Goal: Task Accomplishment & Management: Use online tool/utility

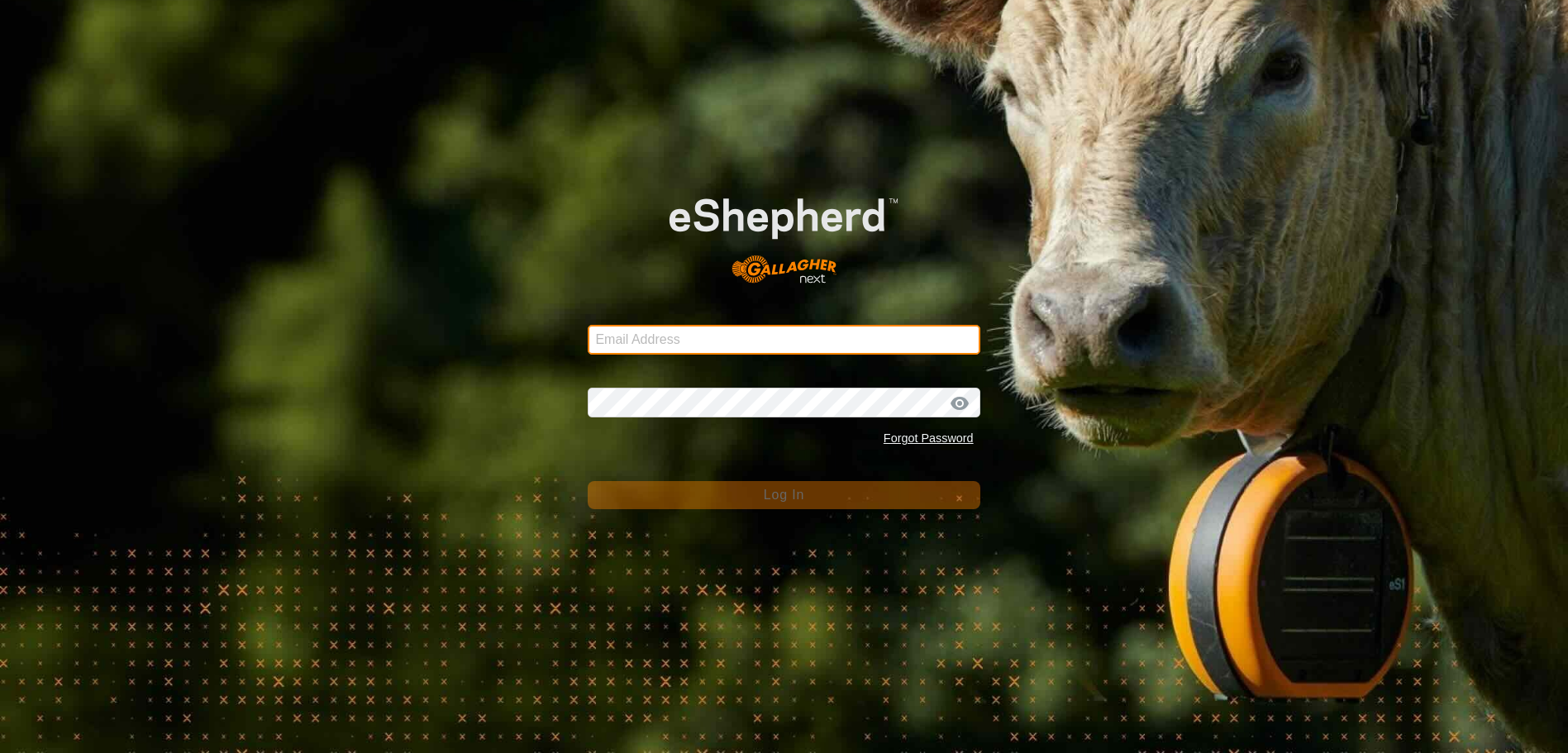
click at [704, 340] on input "Email Address" at bounding box center [783, 340] width 392 height 30
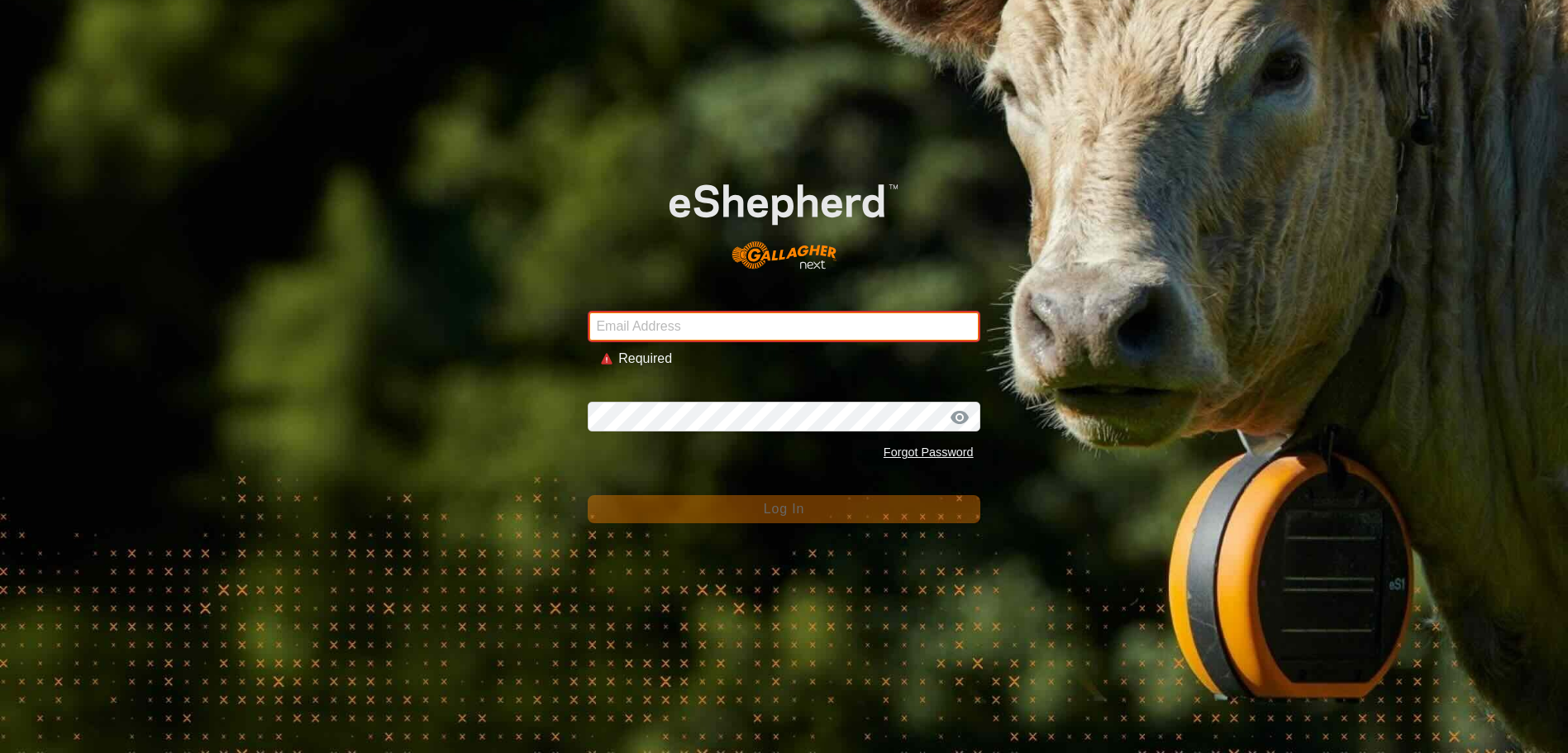
type input "[EMAIL_ADDRESS][DOMAIN_NAME]"
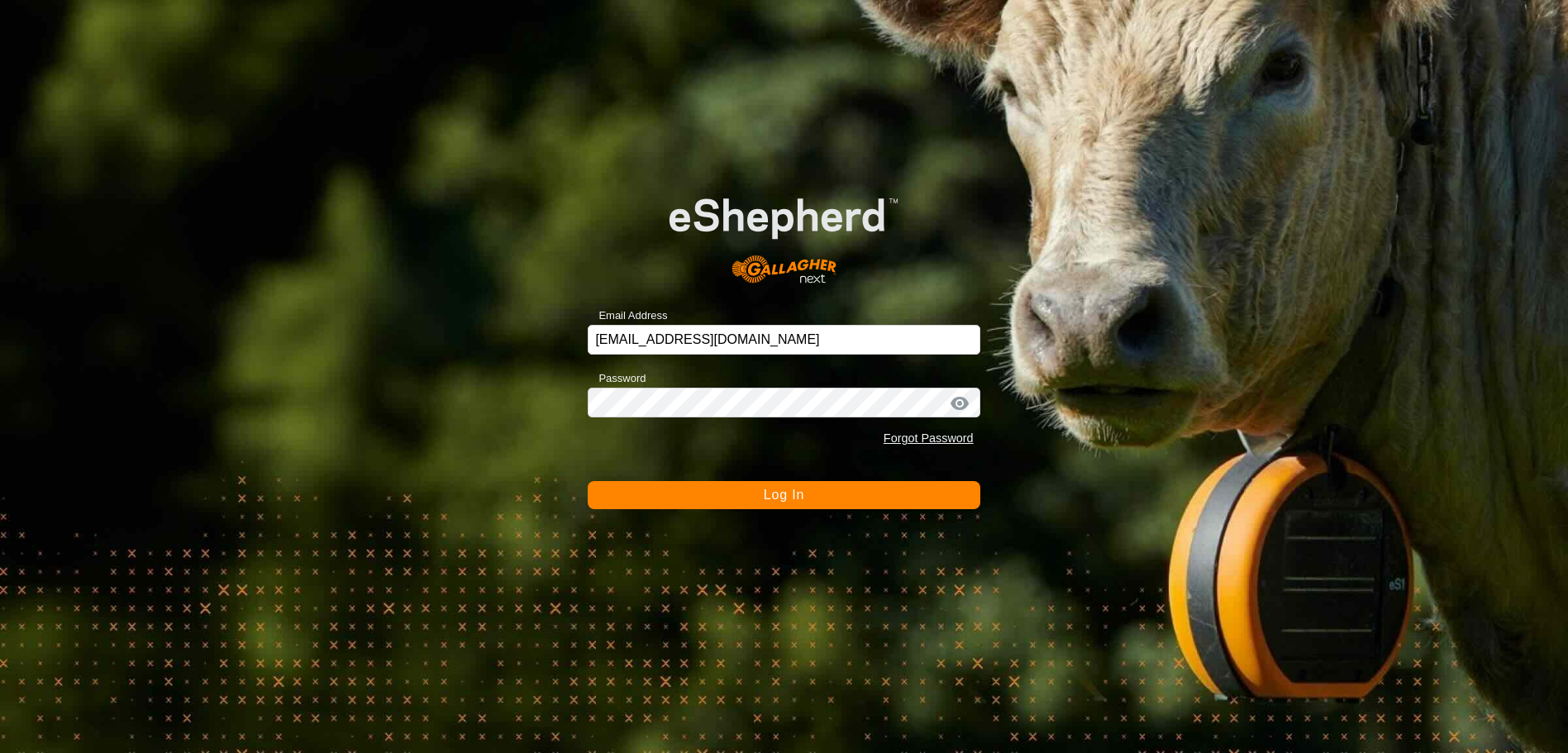
click at [793, 498] on span "Log In" at bounding box center [784, 495] width 41 height 14
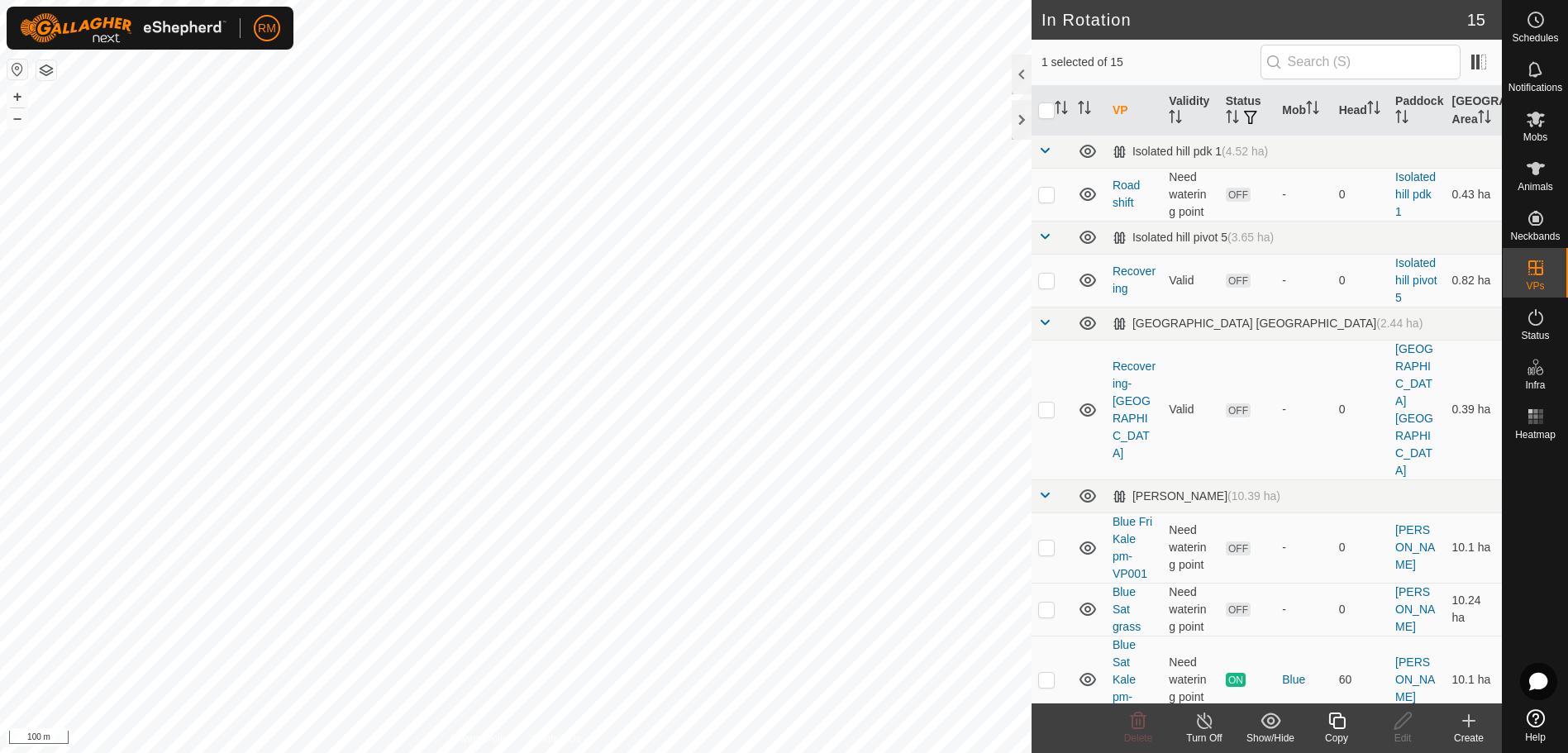
click at [1344, 726] on icon at bounding box center [1337, 721] width 17 height 17
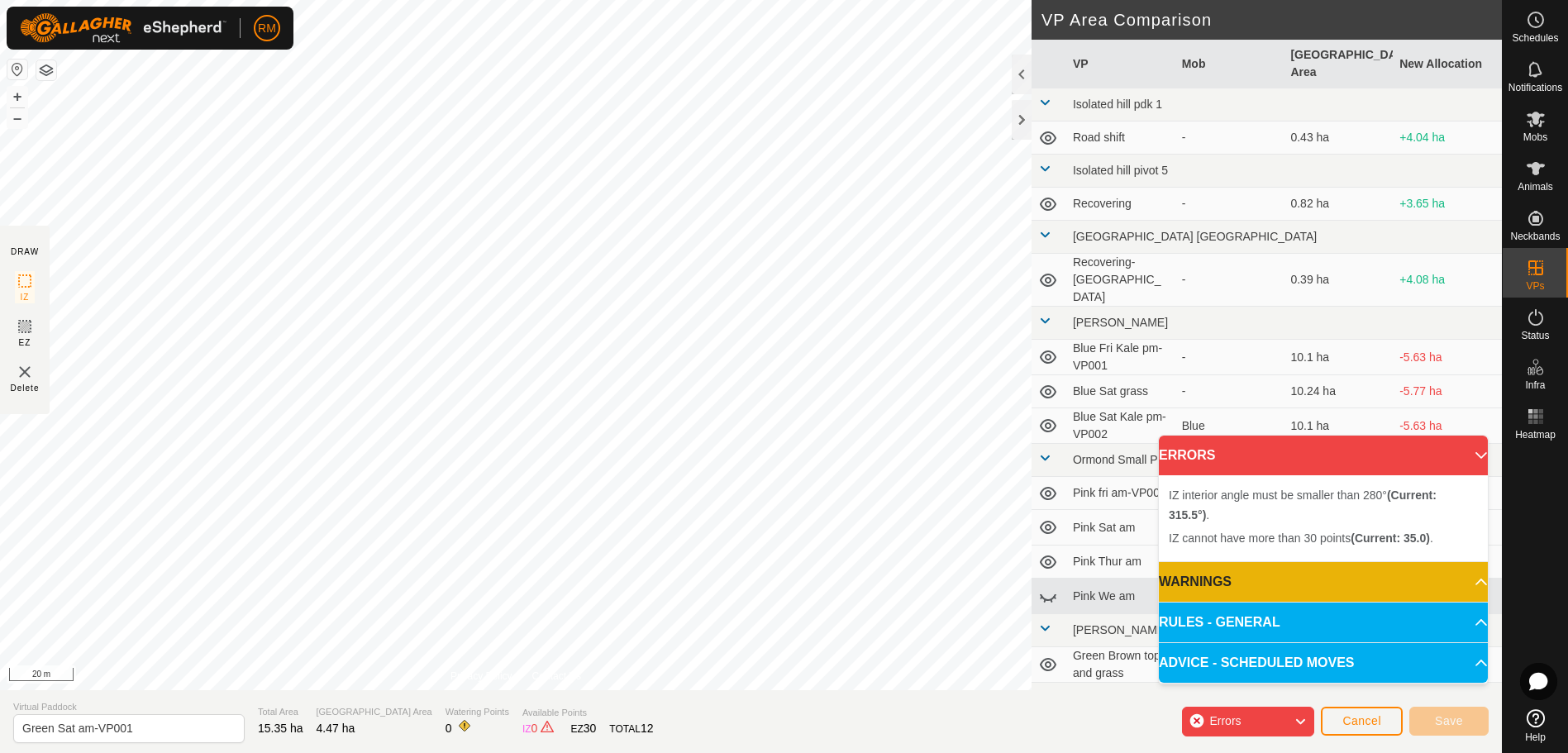
click at [684, 314] on div "IZ interior angle must be smaller than 280° (Current: 315.5°) . + – ⇧ i 20 m" at bounding box center [515, 345] width 1032 height 690
click at [681, 312] on div "IZ interior angle must be smaller than 280° (Current: 289.6°) ." at bounding box center [815, 320] width 267 height 15
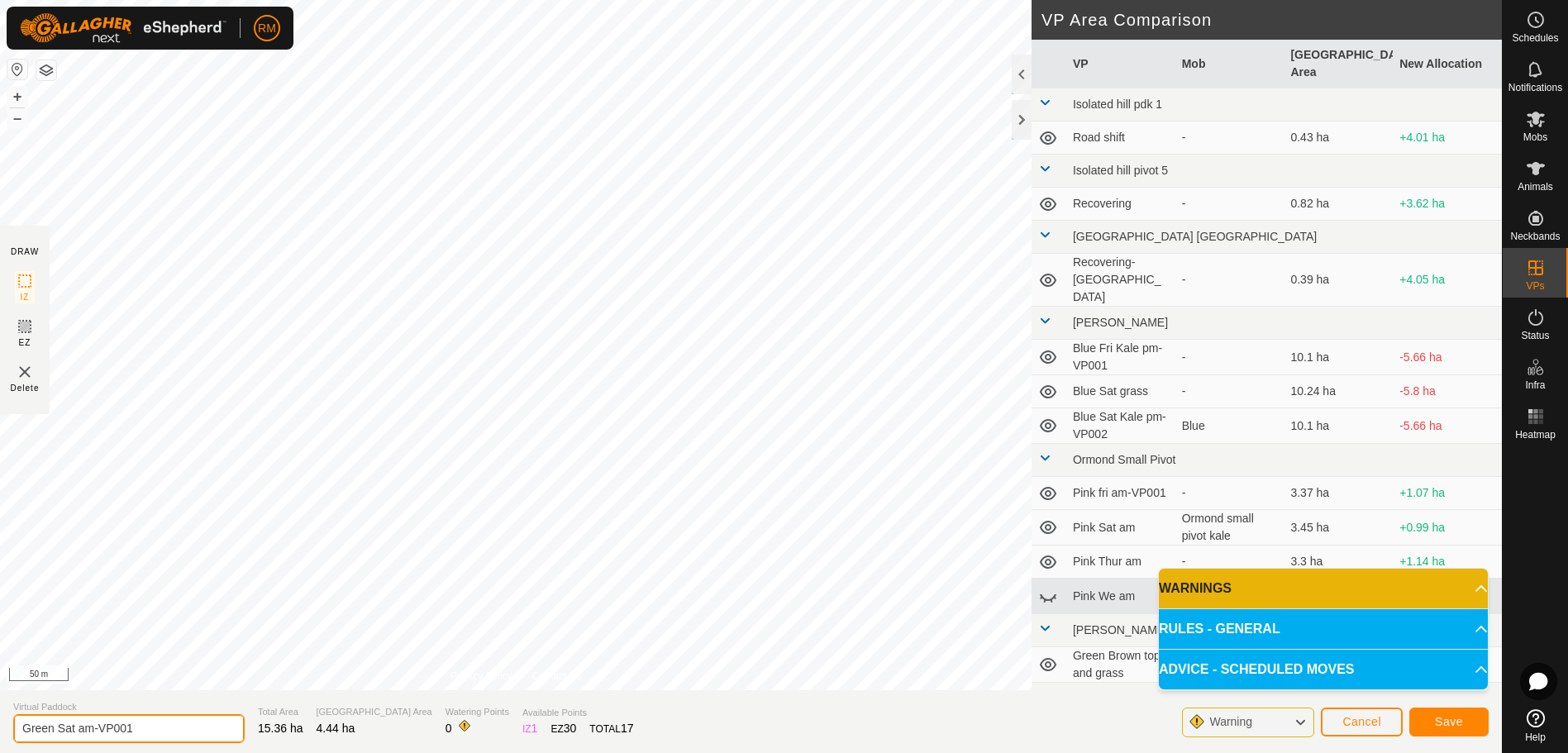
click at [172, 731] on input "Green Sat am-VP001" at bounding box center [128, 728] width 231 height 29
click at [99, 728] on input "Green Sat am-VP001" at bounding box center [128, 728] width 231 height 29
click at [147, 730] on input "Green Sat am-VP001" at bounding box center [128, 728] width 231 height 29
type input "Green Sat night"
click at [1451, 720] on span "Save" at bounding box center [1449, 722] width 28 height 13
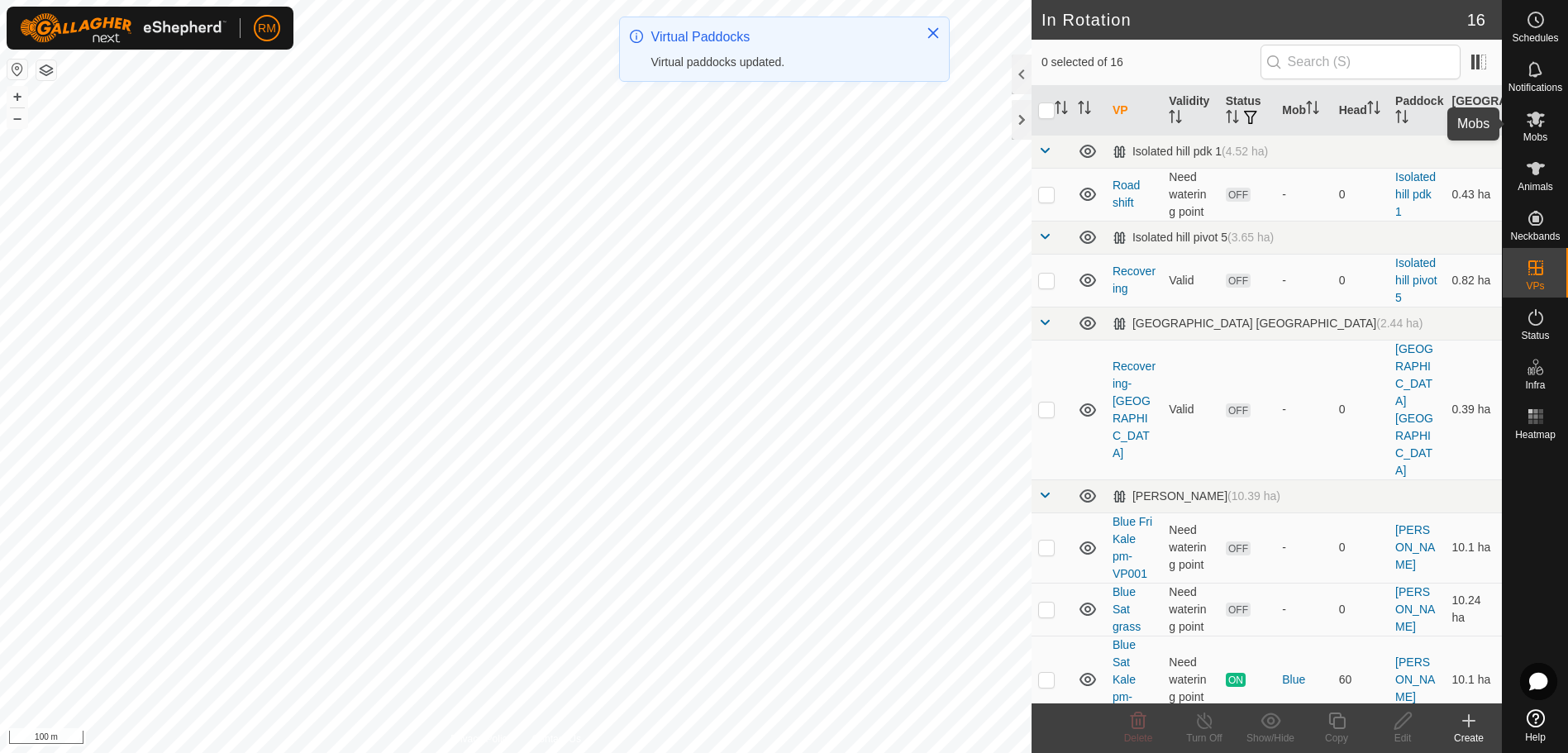
click at [1540, 121] on icon at bounding box center [1537, 119] width 20 height 20
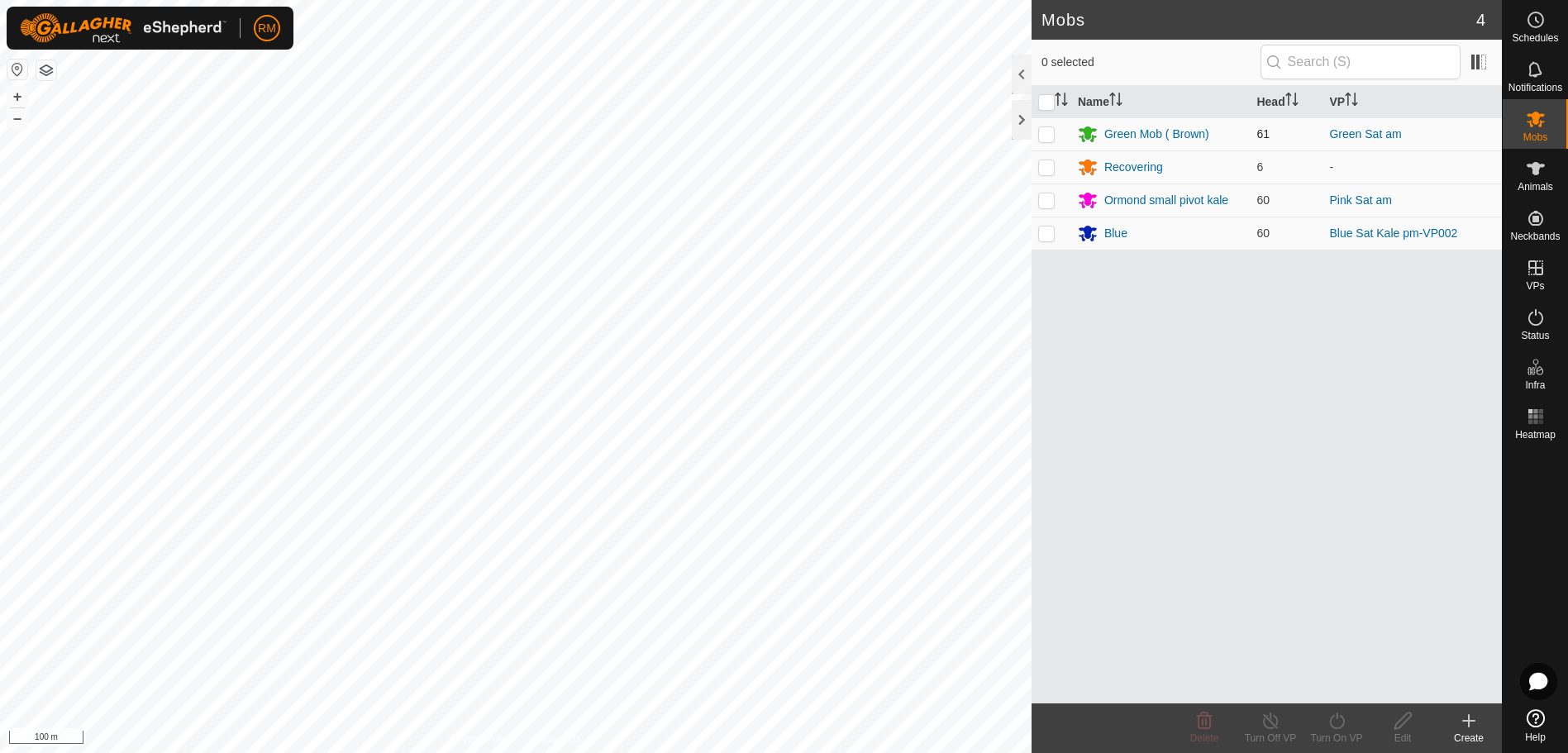
click at [1042, 133] on p-checkbox at bounding box center [1047, 134] width 17 height 13
checkbox input "true"
click at [1340, 725] on icon at bounding box center [1337, 721] width 21 height 20
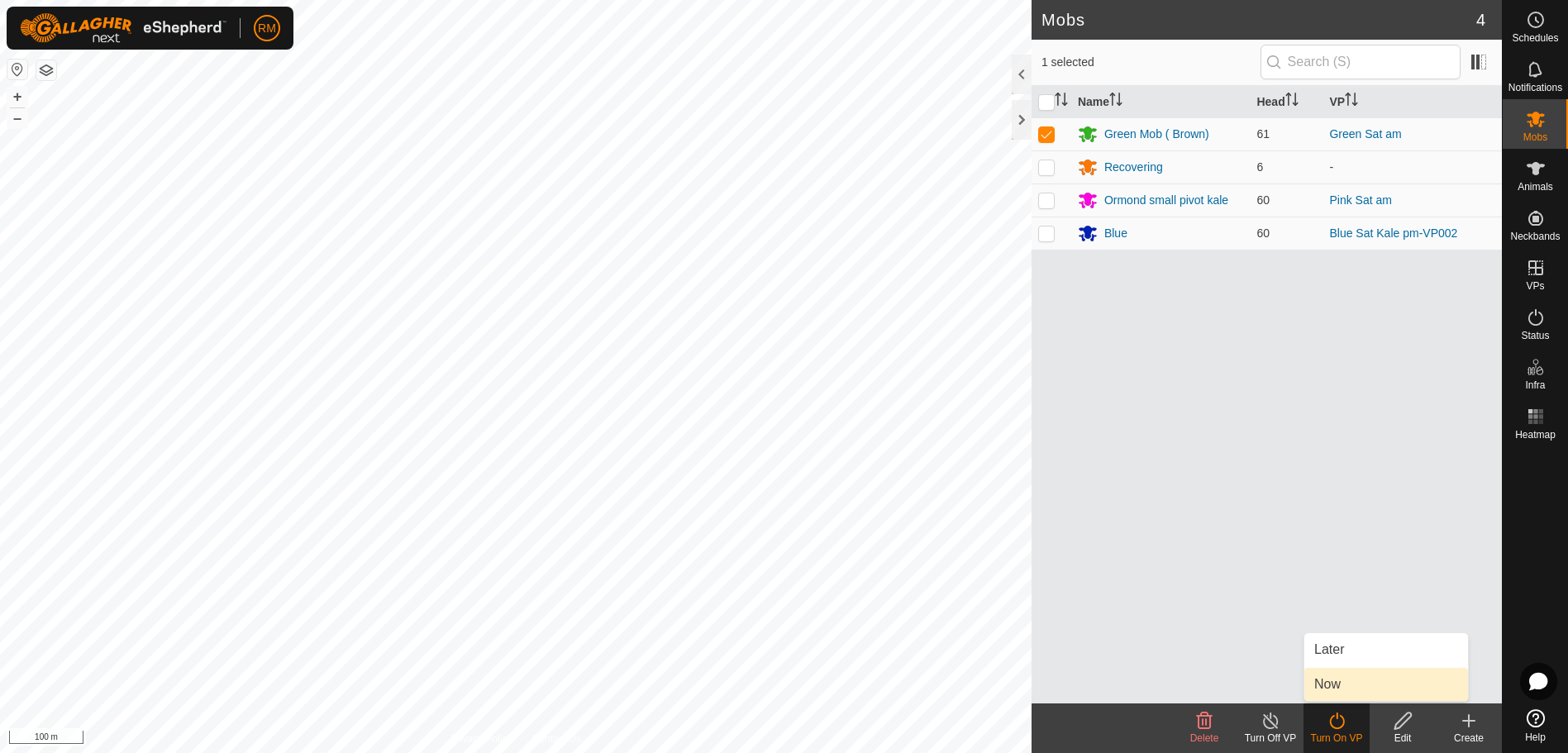
click at [1338, 688] on link "Now" at bounding box center [1387, 684] width 164 height 33
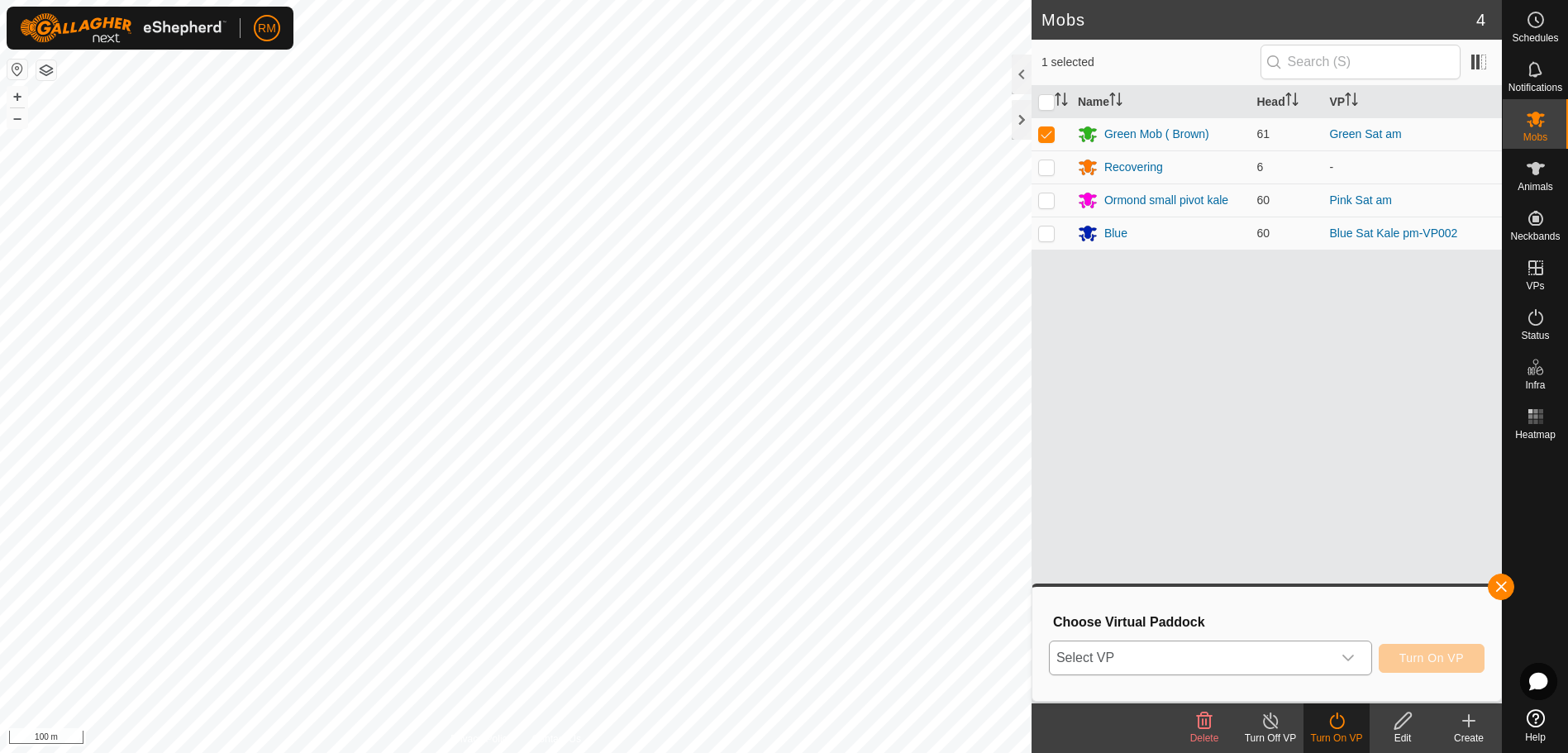
click at [1354, 658] on icon "dropdown trigger" at bounding box center [1348, 658] width 13 height 13
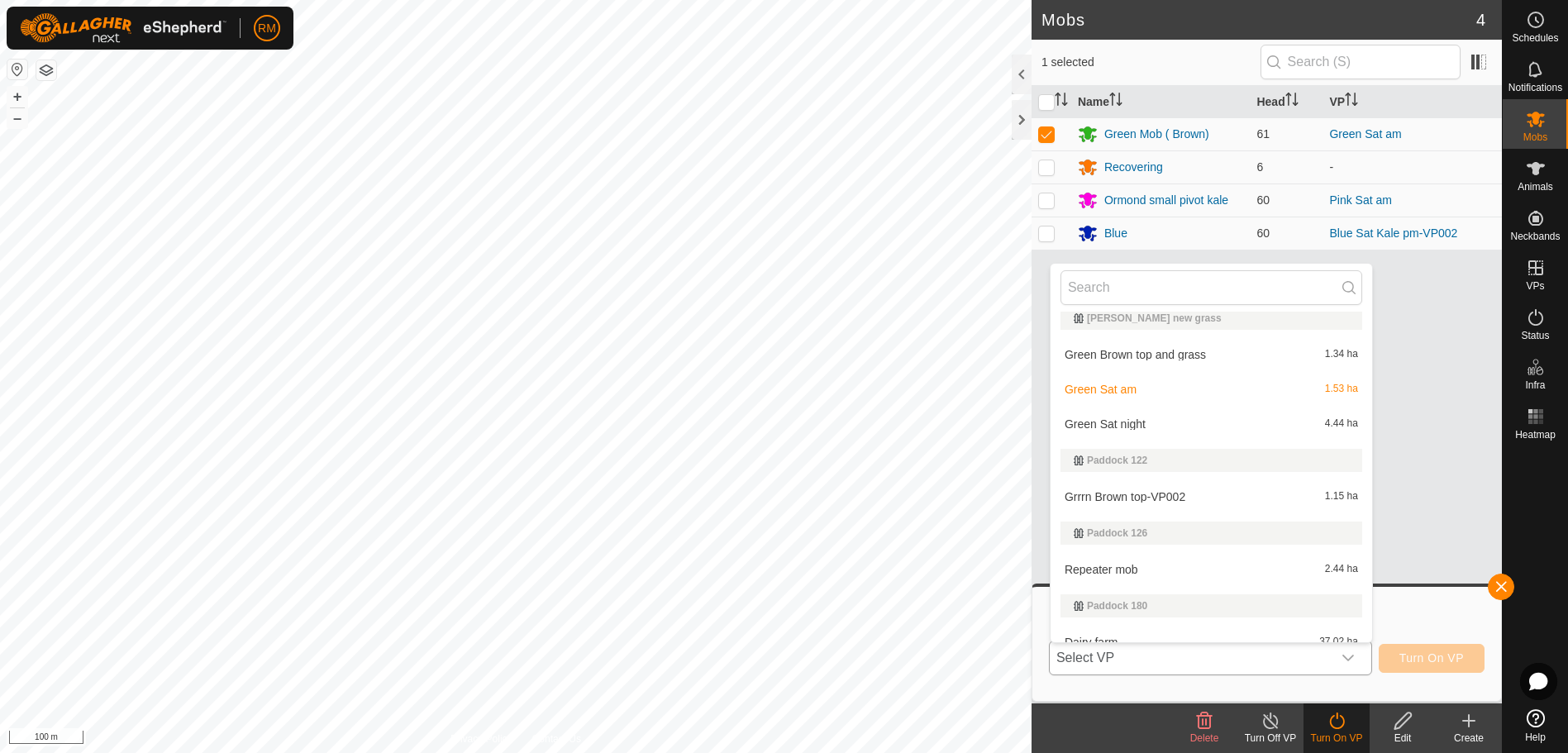
scroll to position [550, 0]
click at [1118, 427] on li "Green Sat night 4.44 ha" at bounding box center [1212, 422] width 322 height 33
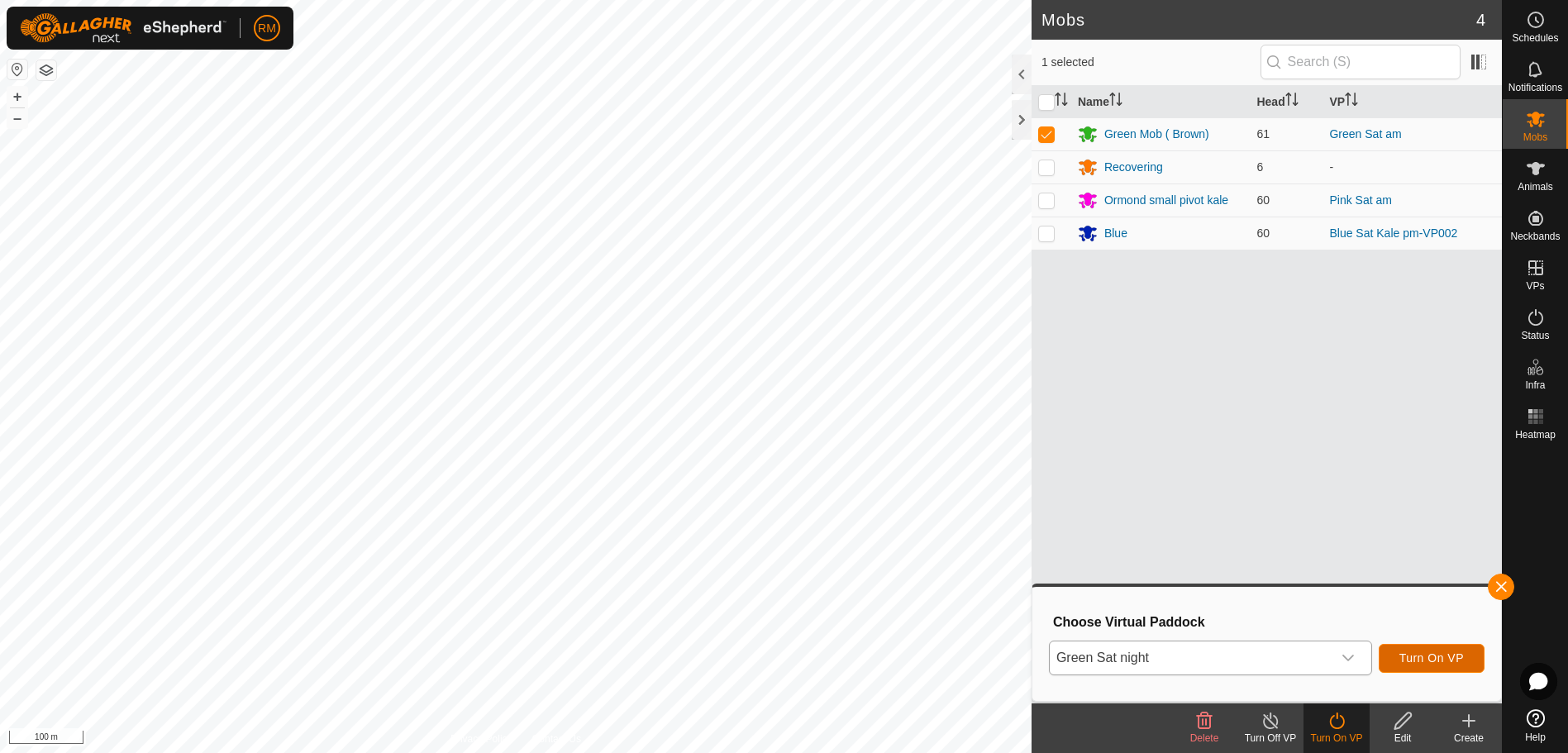
click at [1416, 656] on span "Turn On VP" at bounding box center [1432, 658] width 65 height 13
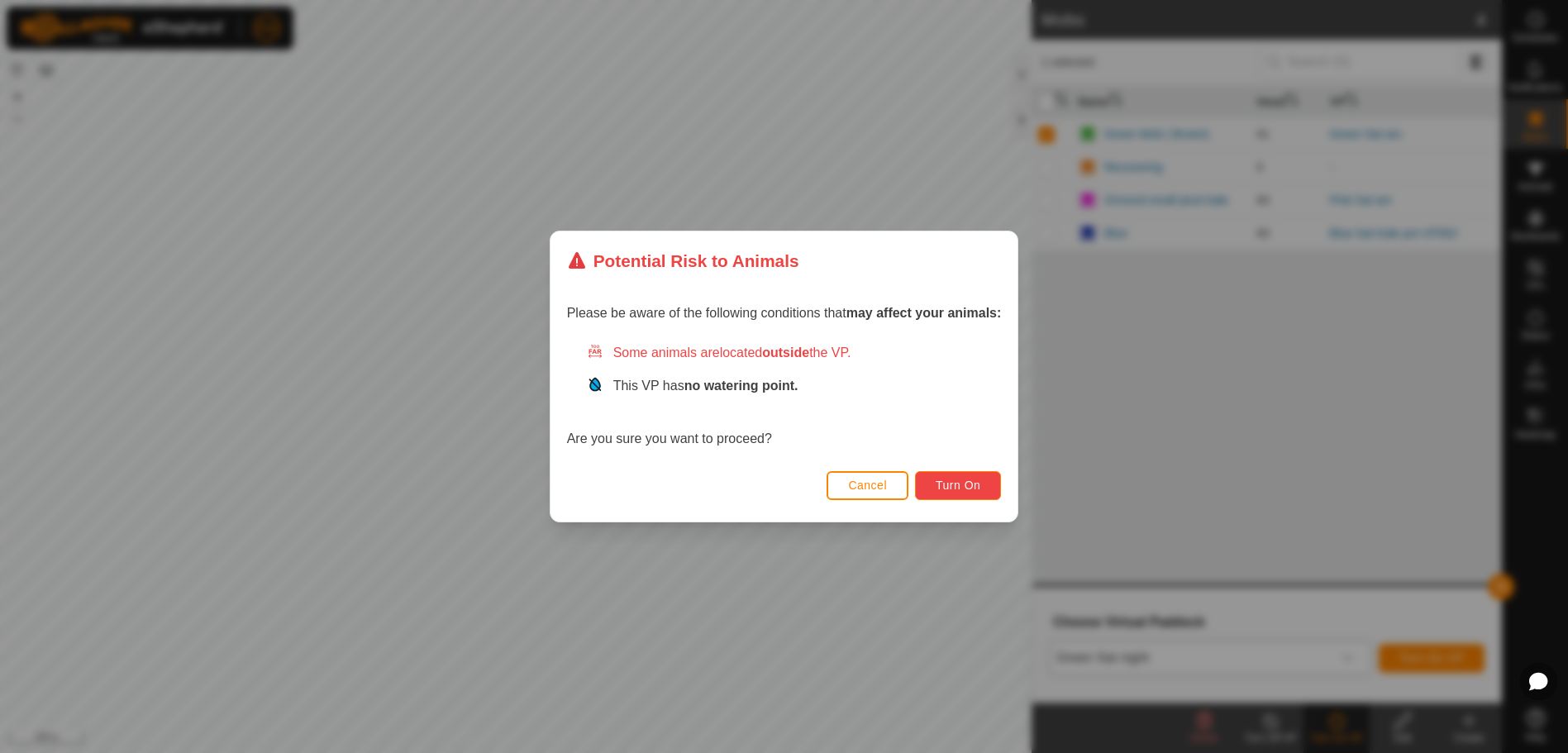
click at [968, 489] on span "Turn On" at bounding box center [958, 485] width 45 height 13
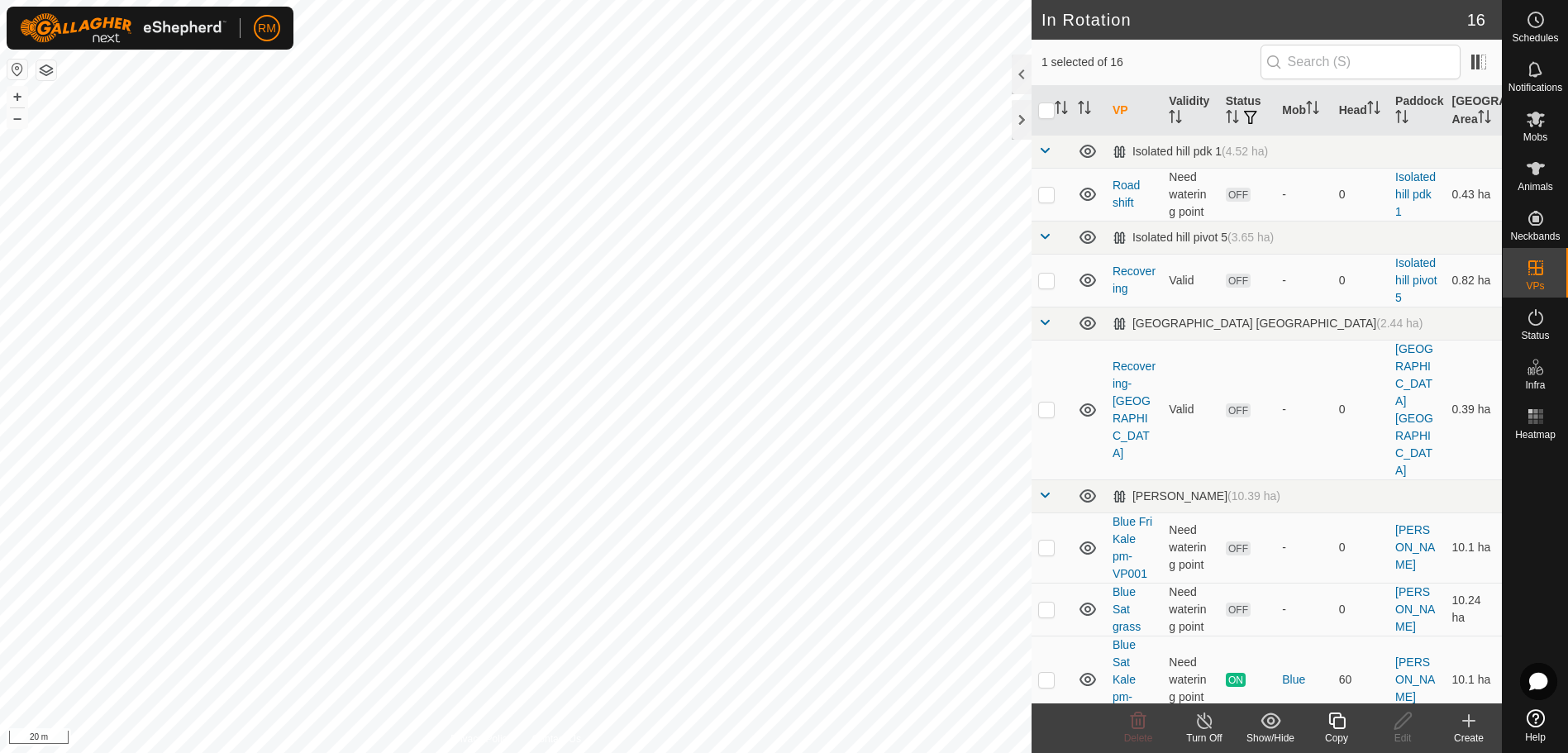
click at [1333, 719] on icon at bounding box center [1337, 721] width 21 height 20
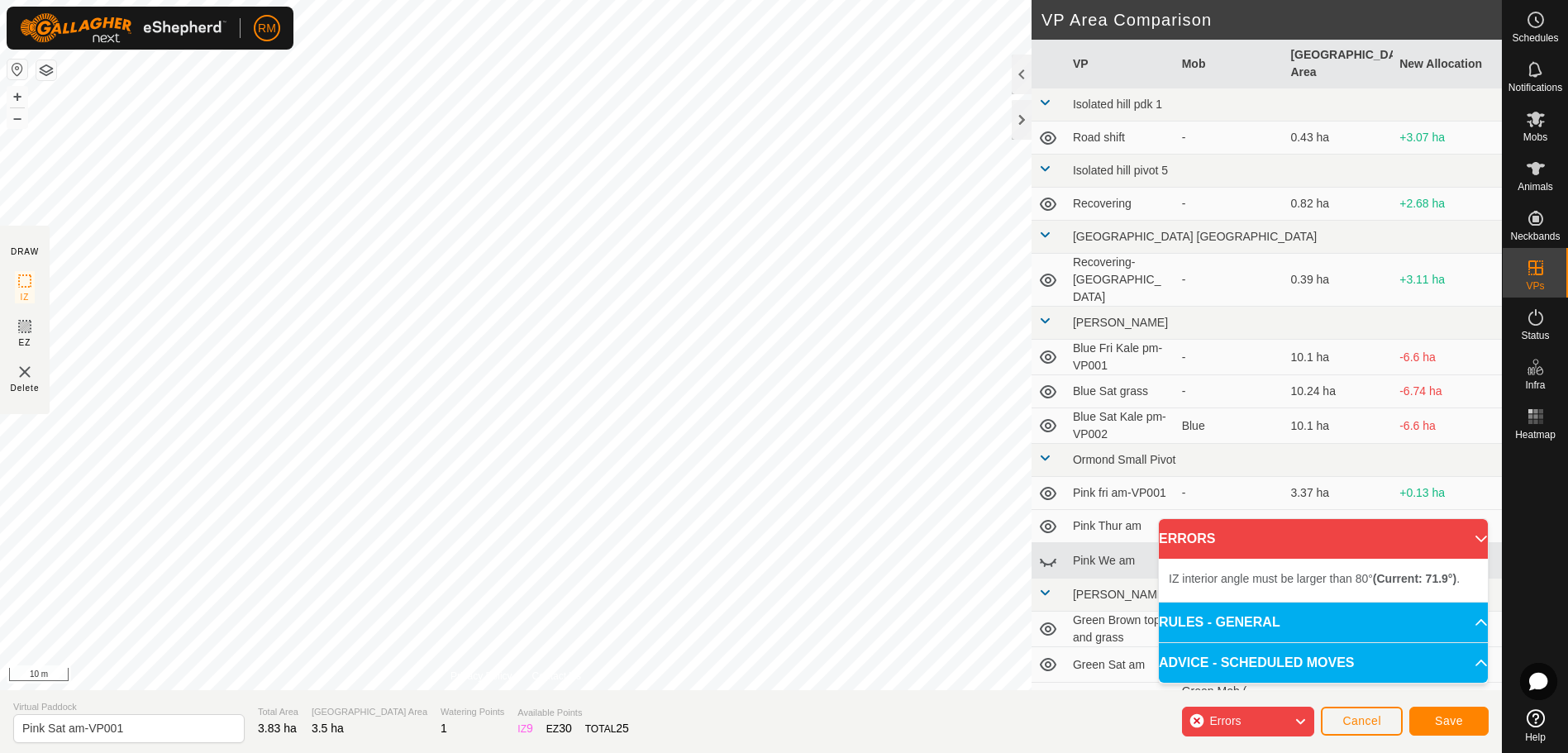
click at [422, 126] on div "IZ interior angle must be larger than 80° (Current: 71.9°) . + – ⇧ i 10 m" at bounding box center [515, 345] width 1032 height 690
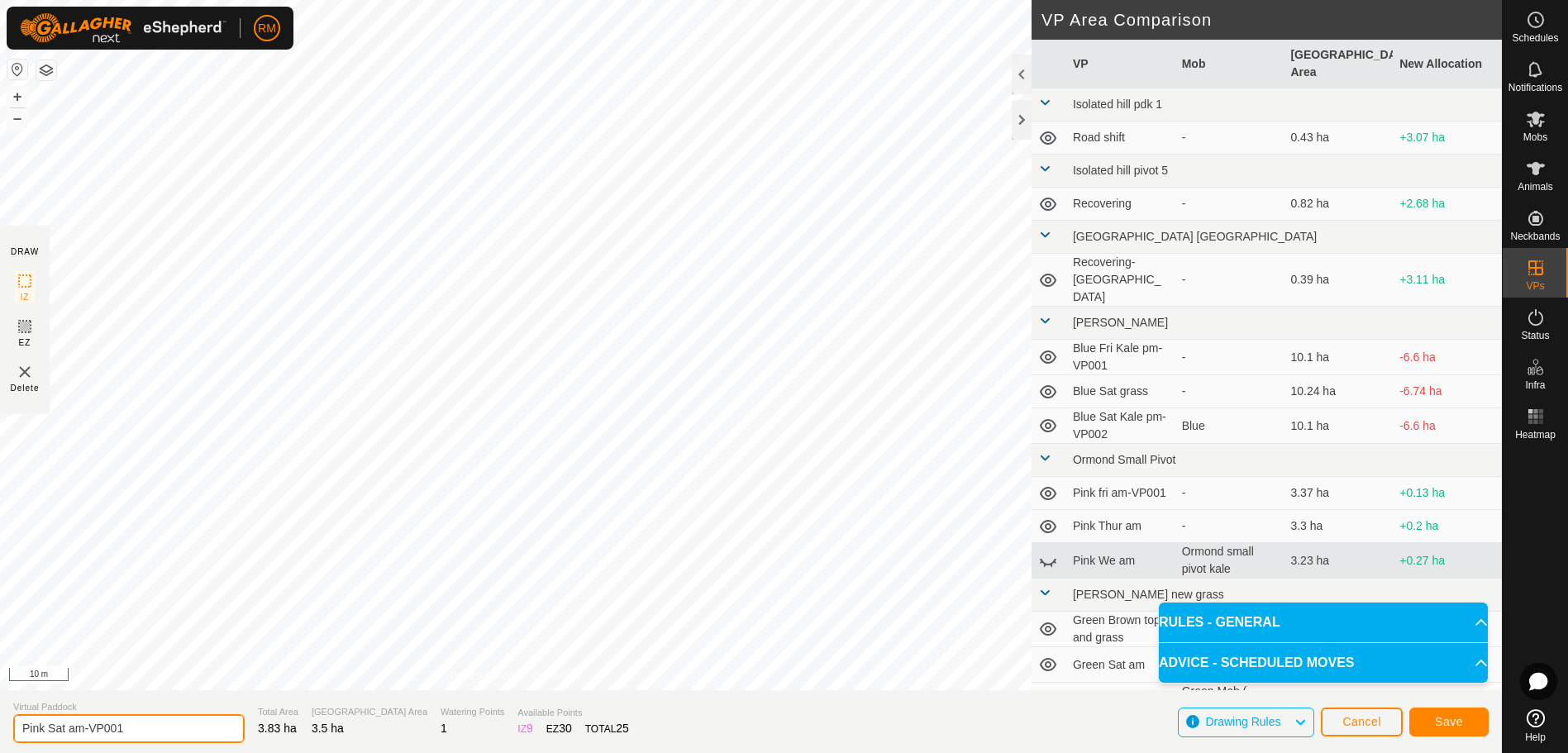
click at [87, 727] on input "Pink Sat am-VP001" at bounding box center [128, 728] width 231 height 29
type input "Pink Sat pmVP001"
click at [1430, 712] on button "Save" at bounding box center [1449, 722] width 80 height 29
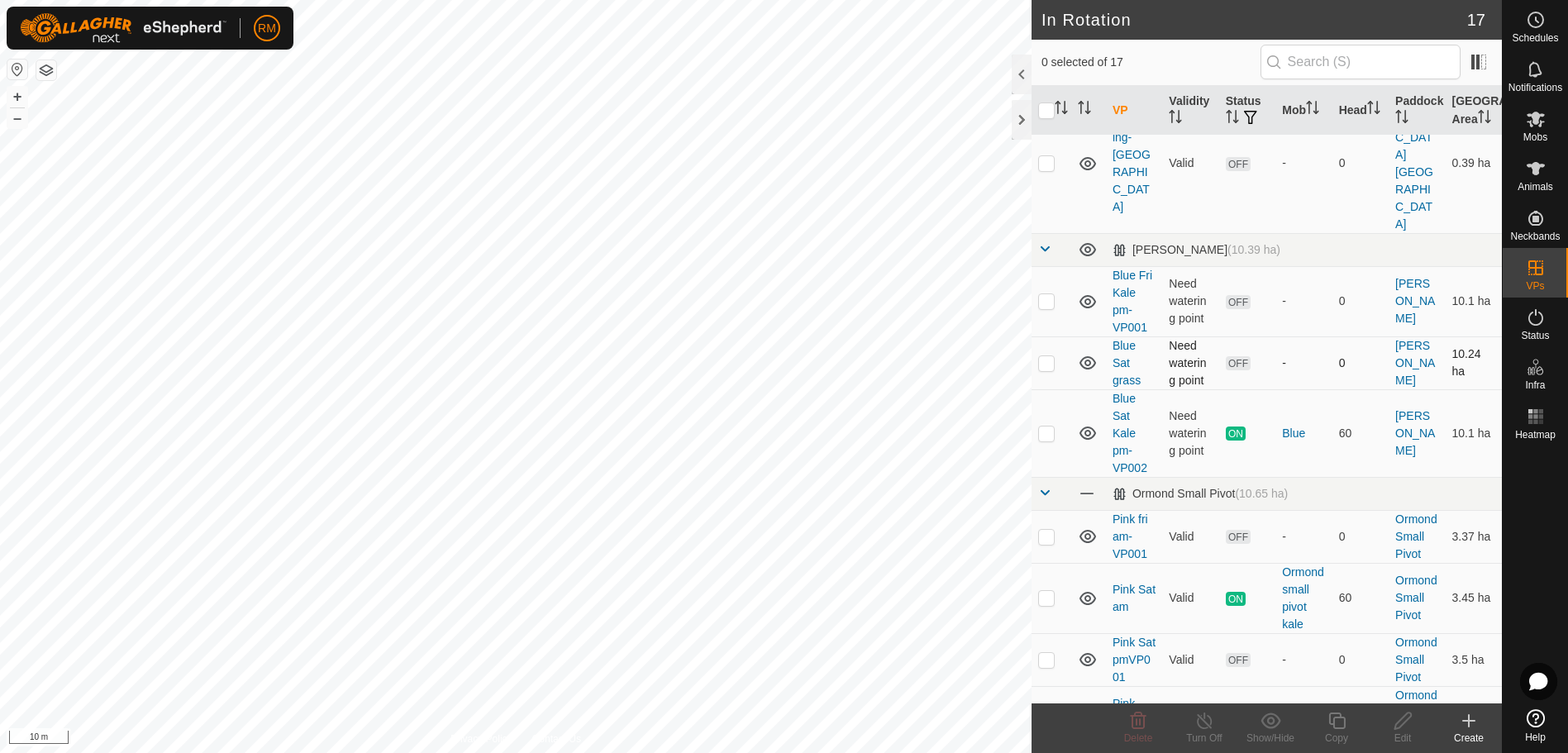
scroll to position [248, 0]
click at [1535, 123] on icon at bounding box center [1537, 119] width 18 height 16
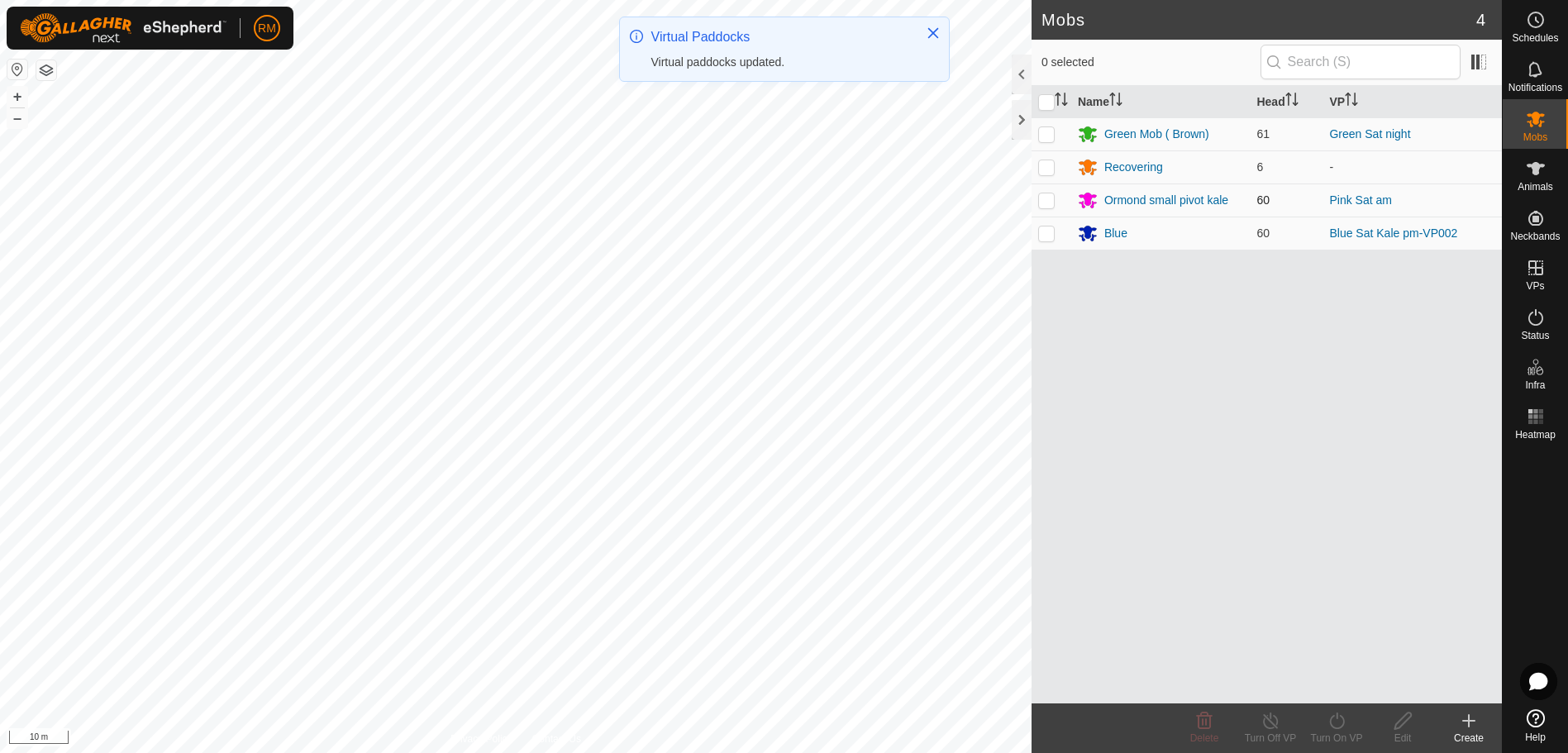
click at [1054, 201] on p-checkbox at bounding box center [1047, 200] width 17 height 13
checkbox input "true"
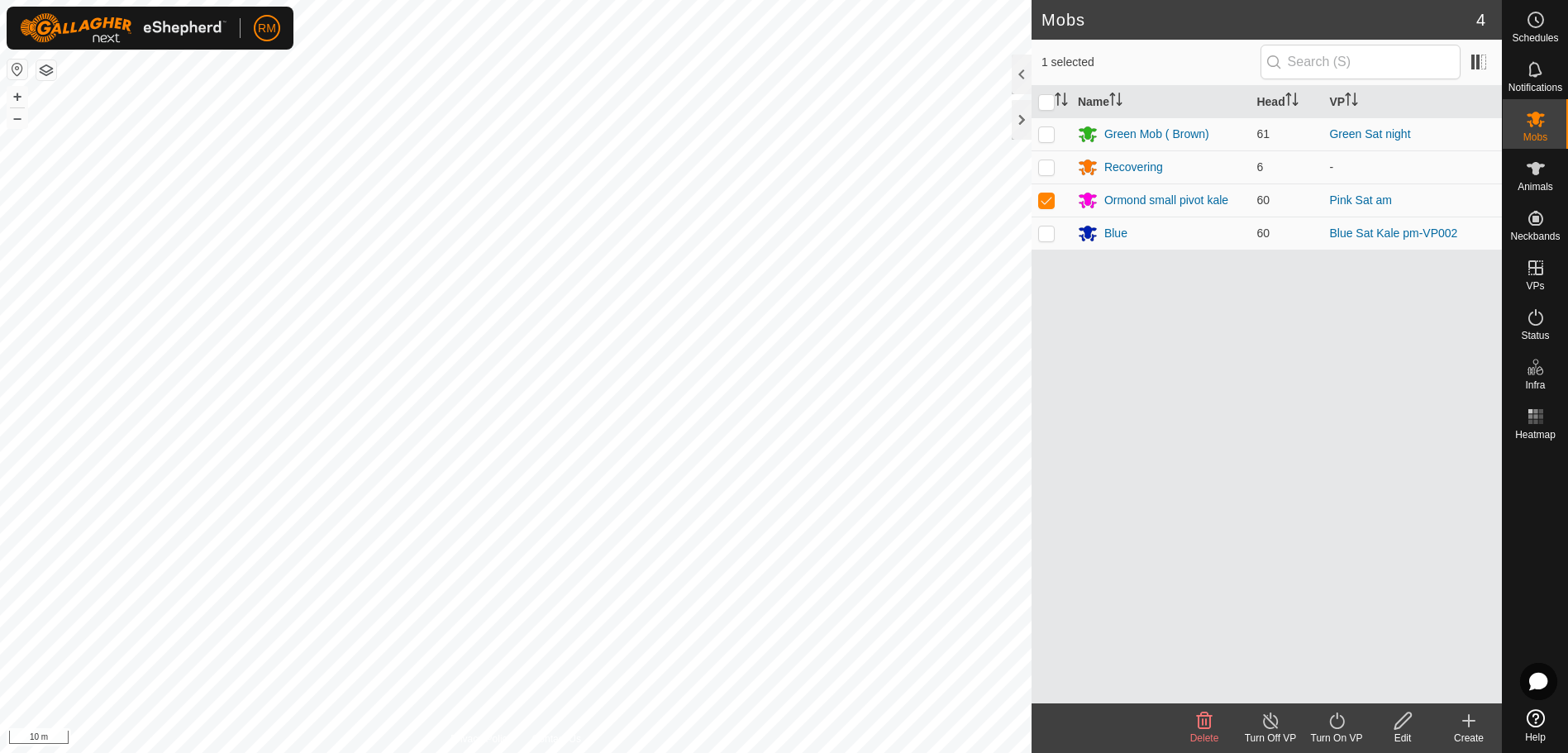
click at [1338, 724] on icon at bounding box center [1337, 721] width 21 height 20
click at [1318, 678] on link "Now" at bounding box center [1387, 684] width 164 height 33
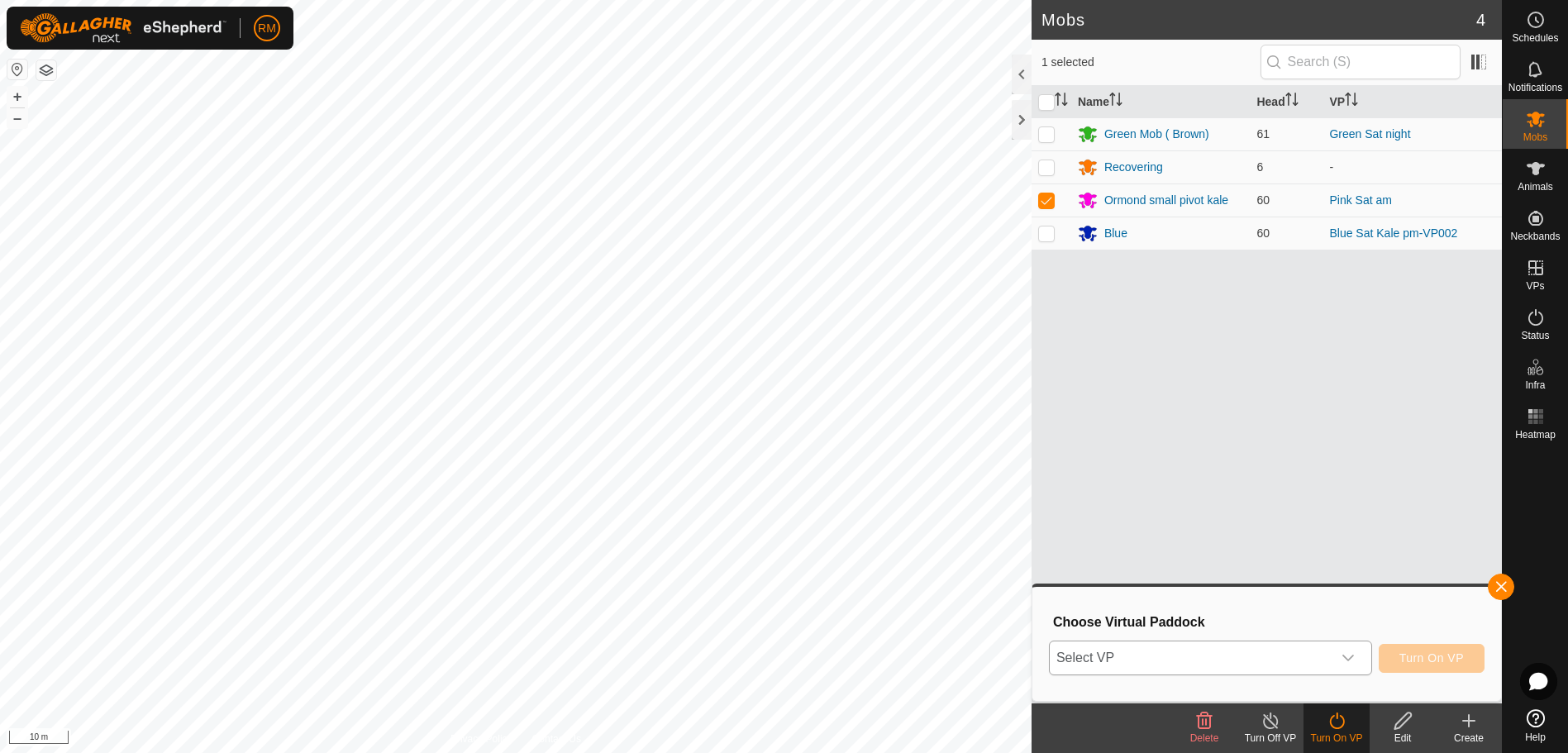
click at [1346, 654] on icon "dropdown trigger" at bounding box center [1348, 658] width 13 height 13
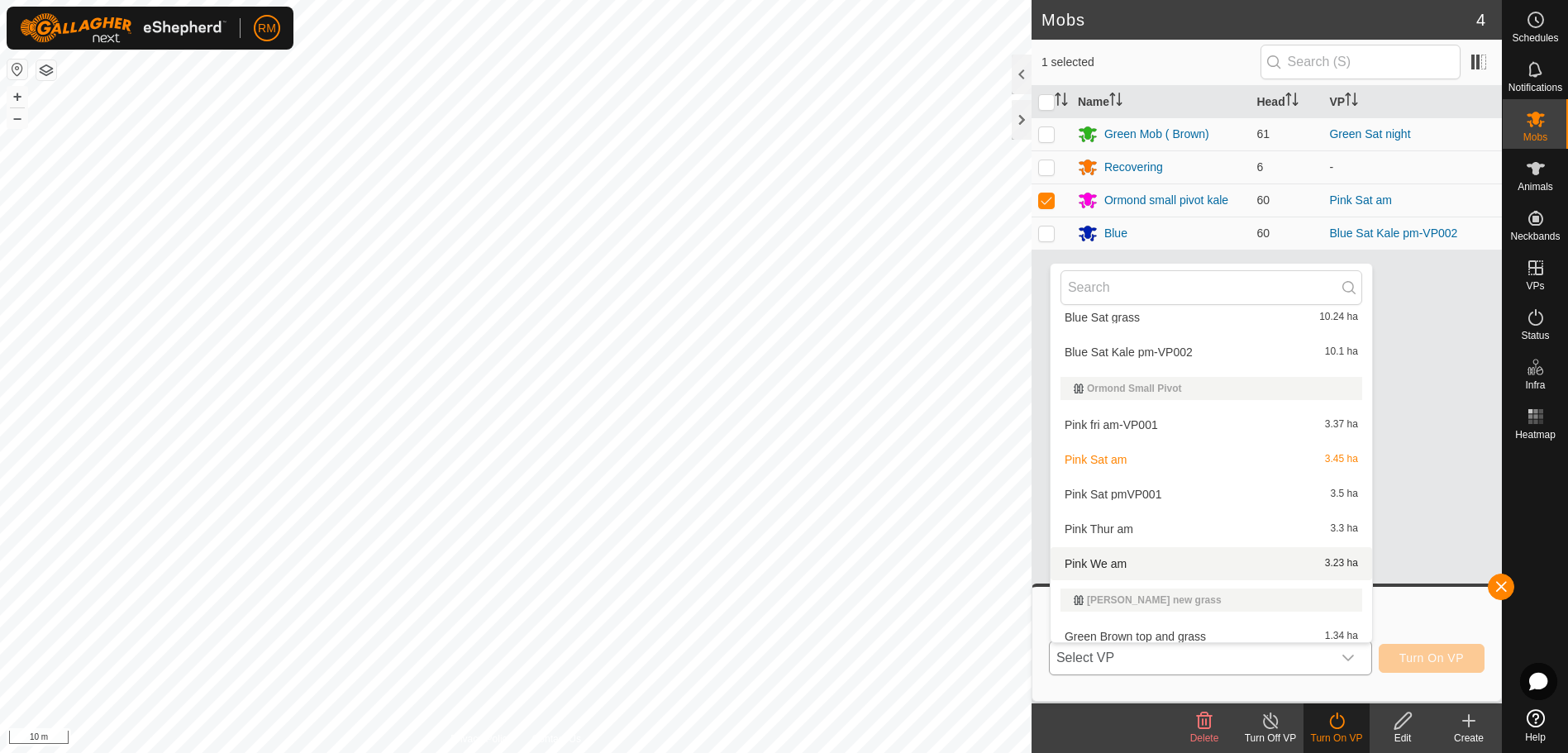
scroll to position [302, 0]
click at [1119, 490] on li "Pink Sat pmVP001 3.5 ha" at bounding box center [1212, 494] width 322 height 33
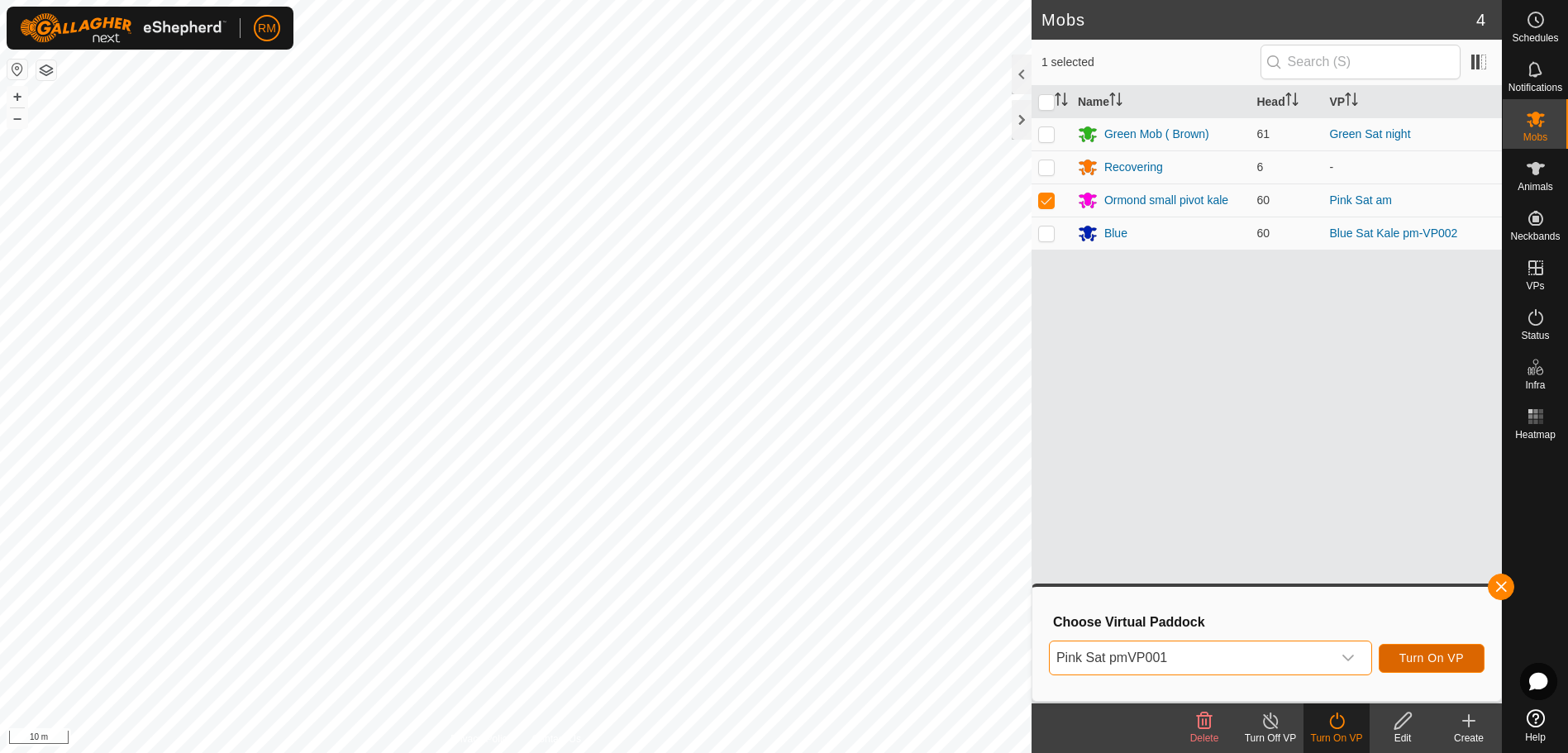
click at [1444, 662] on span "Turn On VP" at bounding box center [1432, 658] width 65 height 13
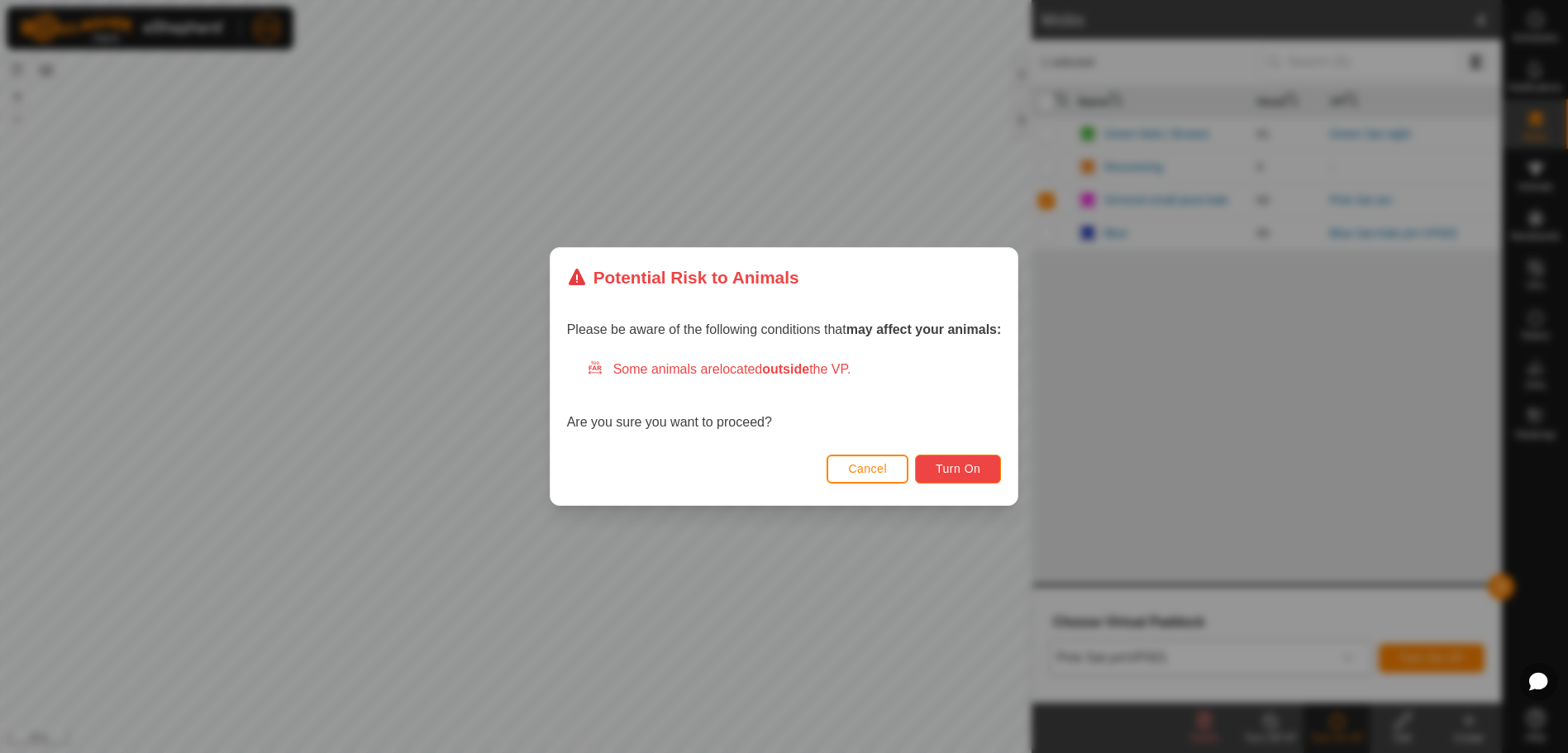
click at [941, 473] on span "Turn On" at bounding box center [958, 469] width 45 height 13
